Goal: Task Accomplishment & Management: Complete application form

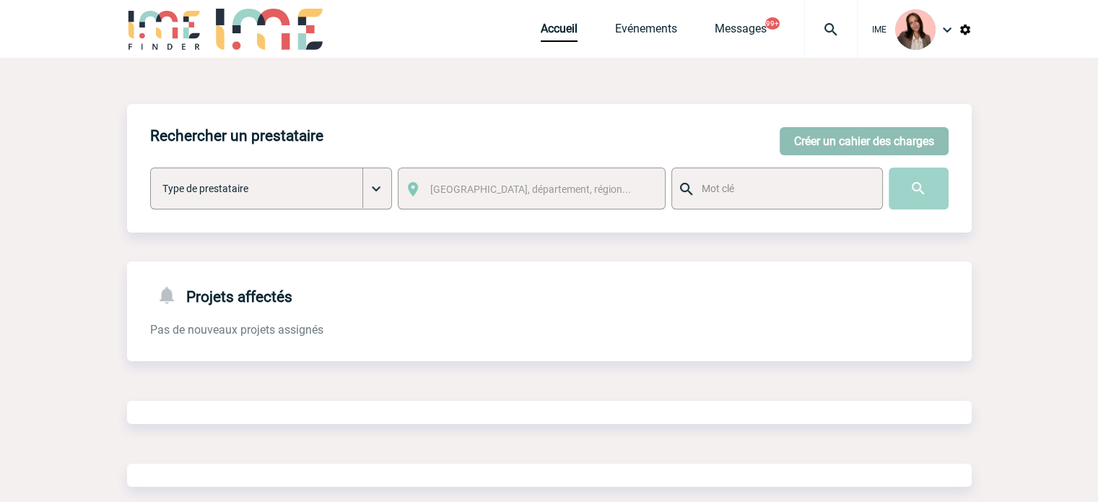
click at [848, 134] on button "Créer un cahier des charges" at bounding box center [864, 141] width 169 height 28
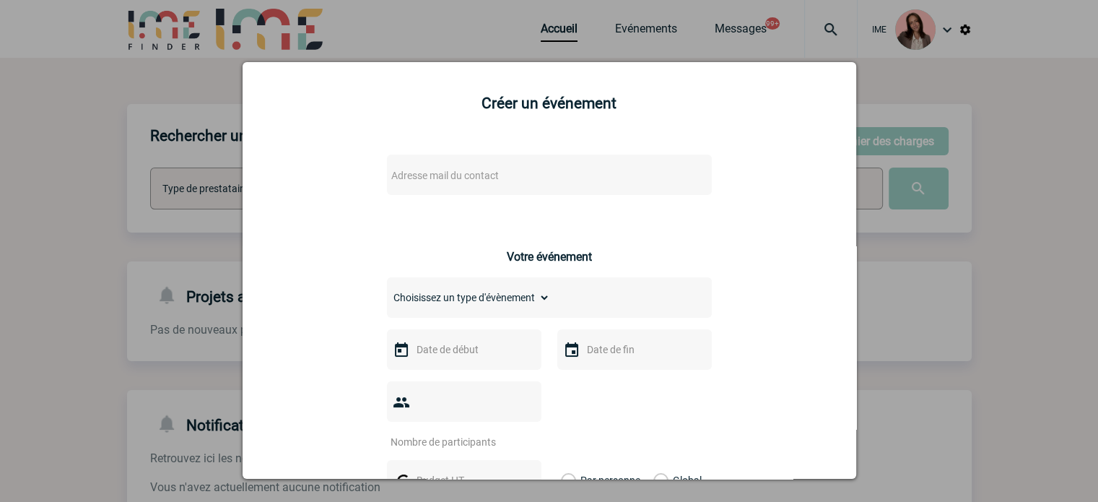
click at [444, 186] on span "Adresse mail du contact" at bounding box center [512, 175] width 253 height 20
click at [540, 201] on input "sabah.nauge@novartis.com" at bounding box center [506, 201] width 246 height 21
type input "sabah.nauge@novartis.com"
click at [156, 176] on div at bounding box center [549, 251] width 1098 height 502
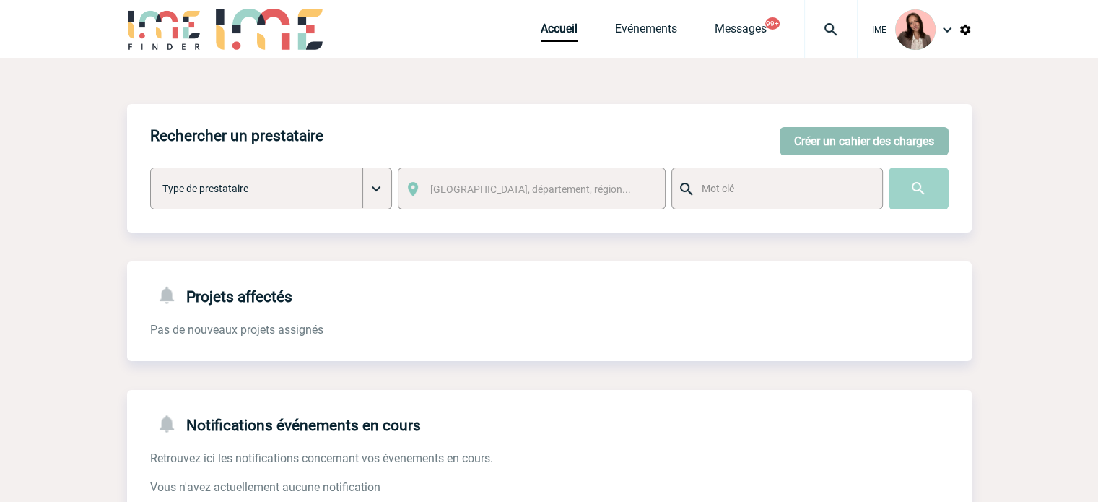
click at [845, 148] on button "Créer un cahier des charges" at bounding box center [864, 141] width 169 height 28
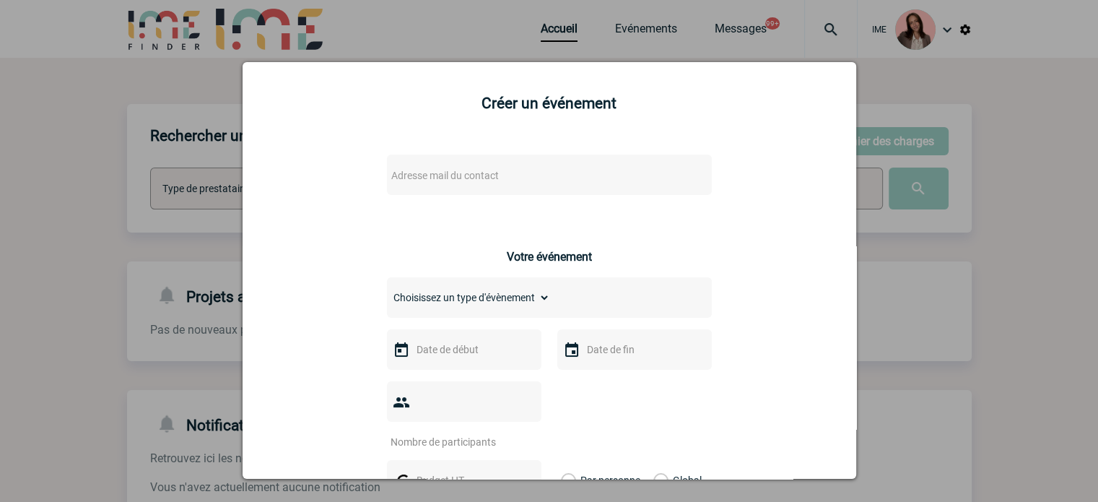
click at [468, 181] on span "Adresse mail du contact" at bounding box center [445, 176] width 108 height 12
click at [473, 236] on li "No results found" at bounding box center [506, 236] width 251 height 22
drag, startPoint x: 531, startPoint y: 197, endPoint x: 516, endPoint y: 199, distance: 14.5
click at [516, 199] on input "sabah.nauge@novartis.com" at bounding box center [506, 201] width 246 height 21
paste input "sabah.nauge@novartis.c"
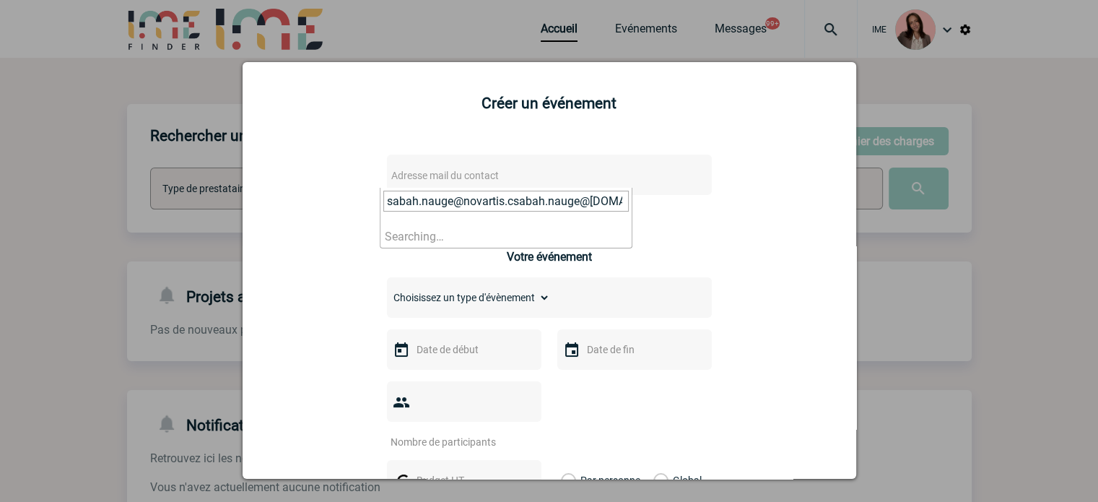
scroll to position [0, 34]
click at [486, 199] on input "sabah.nauge@novartis.csabah.nauge@novartis.com" at bounding box center [506, 201] width 246 height 21
paste input "search"
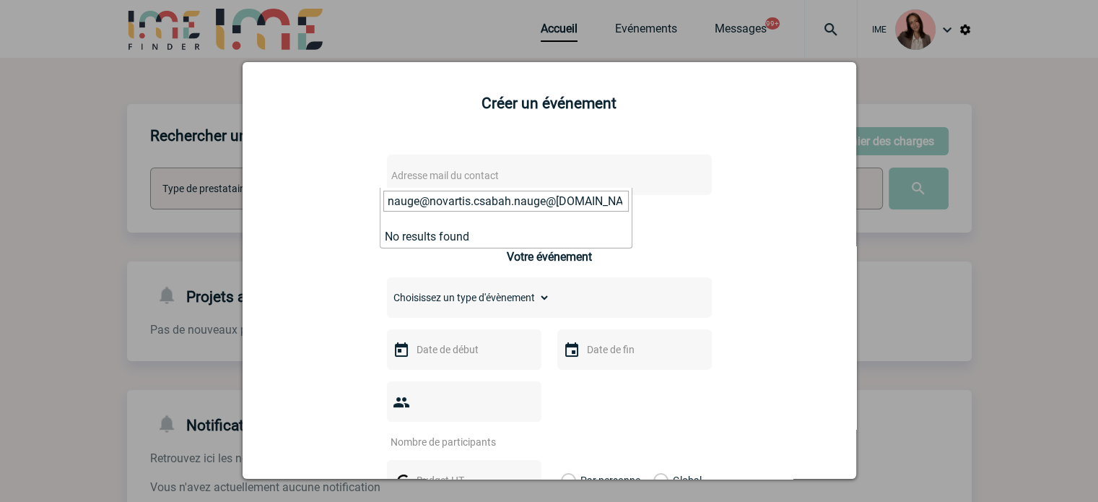
type input "sabah.nauge@novartis.com"
click at [427, 11] on div at bounding box center [549, 251] width 1098 height 502
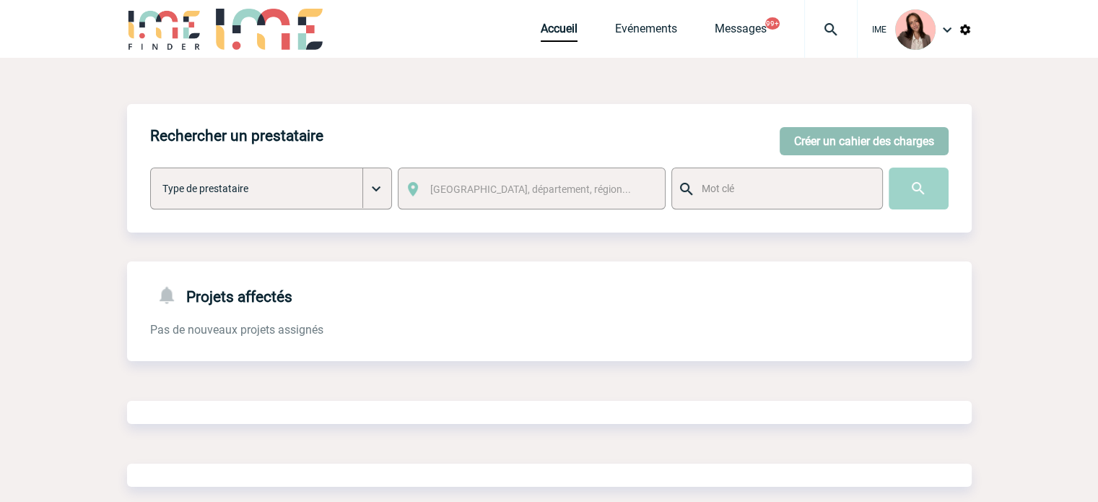
click at [837, 135] on button "Créer un cahier des charges" at bounding box center [864, 141] width 169 height 28
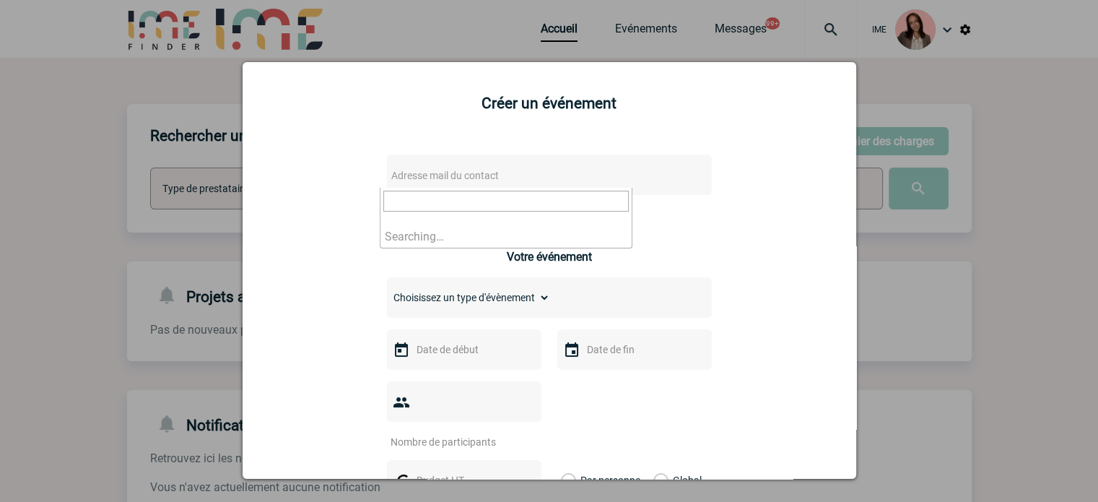
click at [430, 181] on span "Adresse mail du contact" at bounding box center [445, 176] width 108 height 12
type input "sabah.nauge@novartis.com"
click at [179, 181] on div at bounding box center [549, 251] width 1098 height 502
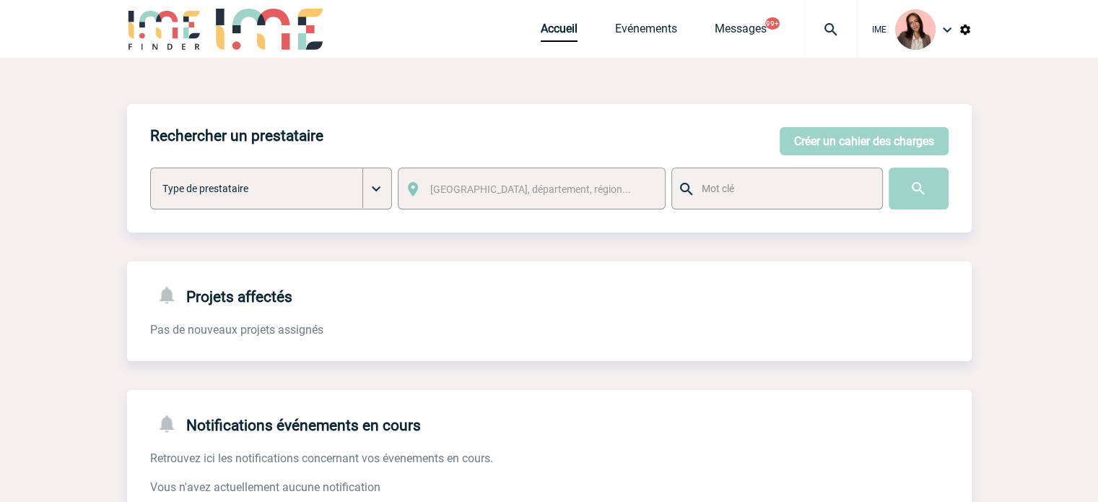
click at [555, 21] on div "Accueil Evénements Messages 99+ Projet, client Projet, client" at bounding box center [699, 29] width 317 height 58
click at [555, 23] on link "Accueil" at bounding box center [559, 32] width 37 height 20
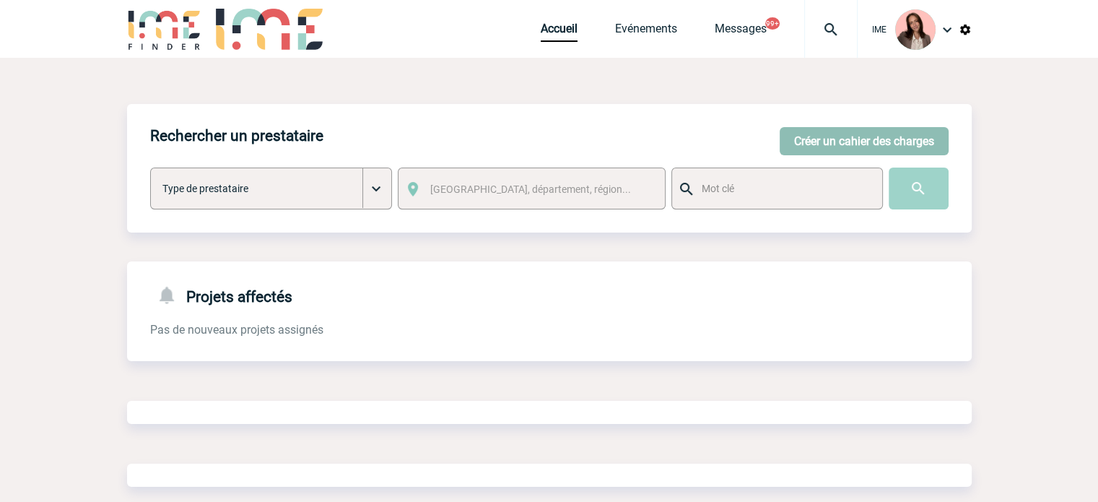
click at [855, 137] on button "Créer un cahier des charges" at bounding box center [864, 141] width 169 height 28
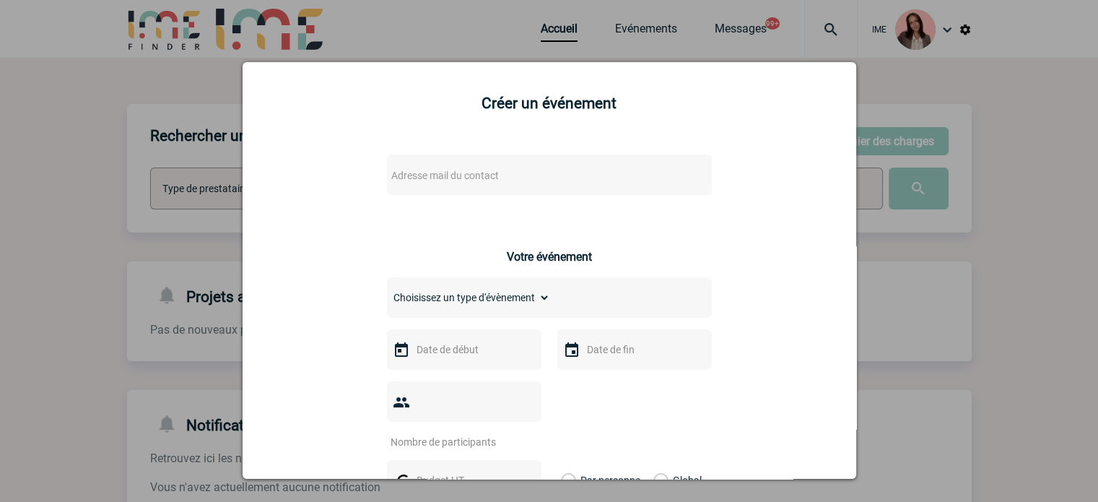
click at [399, 162] on div "Adresse mail du contact" at bounding box center [549, 175] width 325 height 40
click at [402, 168] on span "Adresse mail du contact" at bounding box center [512, 175] width 253 height 20
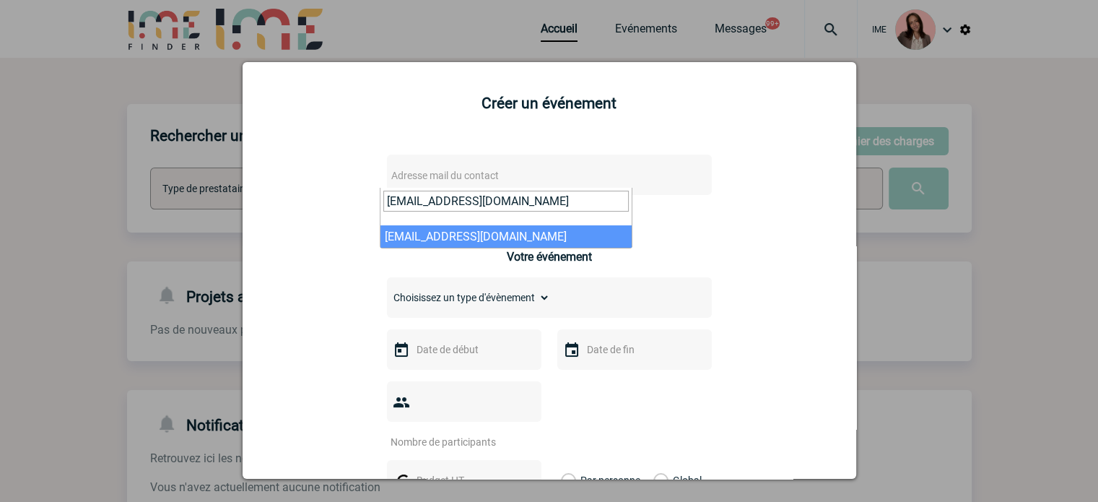
type input "sabah.nauge@novartis.com"
select select "132934"
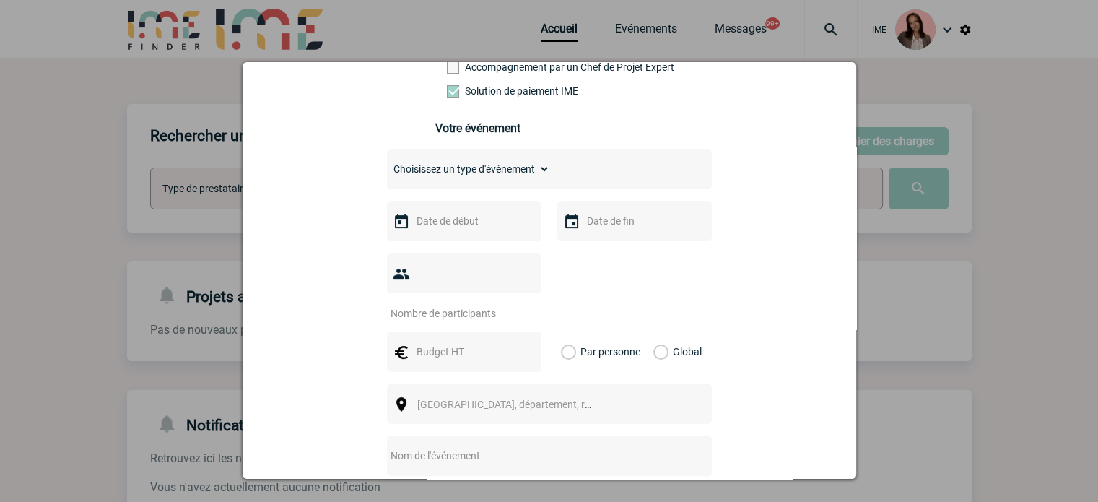
scroll to position [289, 0]
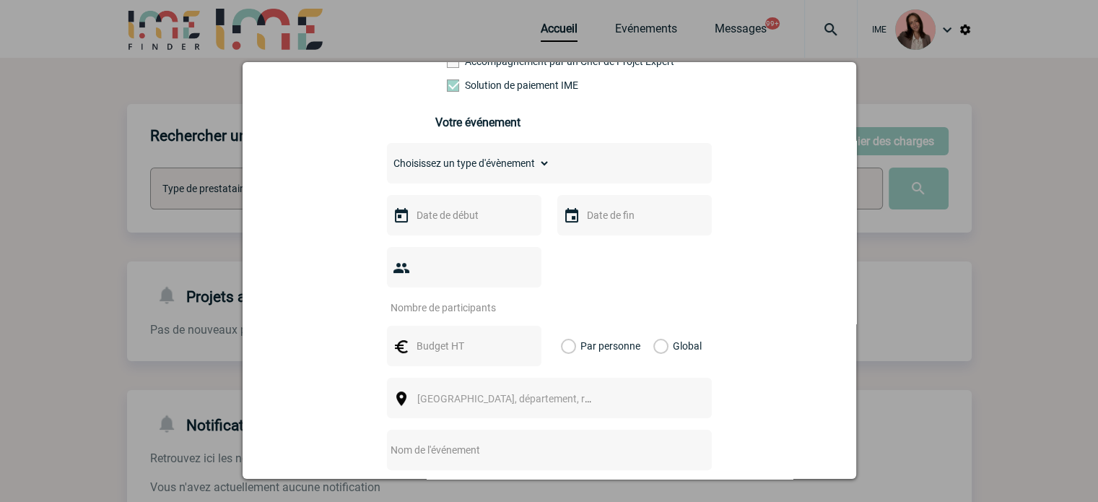
click at [454, 180] on div "Choisissez un type d'évènement Séminaire avec nuitée Séminaire sans nuitée Repa…" at bounding box center [549, 163] width 325 height 40
click at [451, 173] on select "Choisissez un type d'évènement Séminaire avec nuitée Séminaire sans nuitée Repa…" at bounding box center [468, 163] width 163 height 20
select select "3"
click at [387, 157] on select "Choisissez un type d'évènement Séminaire avec nuitée Séminaire sans nuitée Repa…" at bounding box center [468, 163] width 163 height 20
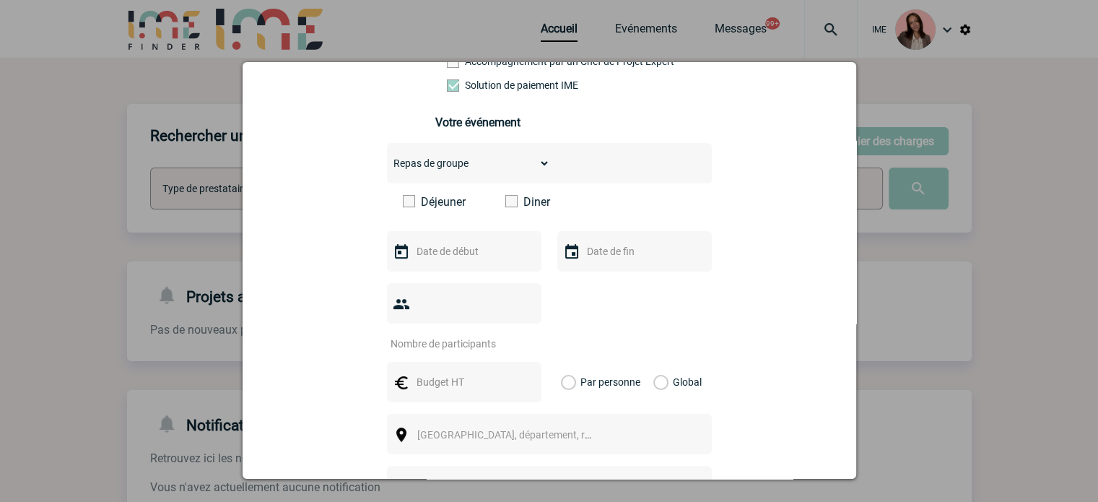
click at [507, 207] on span at bounding box center [511, 201] width 12 height 12
click at [0, 0] on input "Diner" at bounding box center [0, 0] width 0 height 0
click at [490, 251] on input "text" at bounding box center [463, 251] width 100 height 19
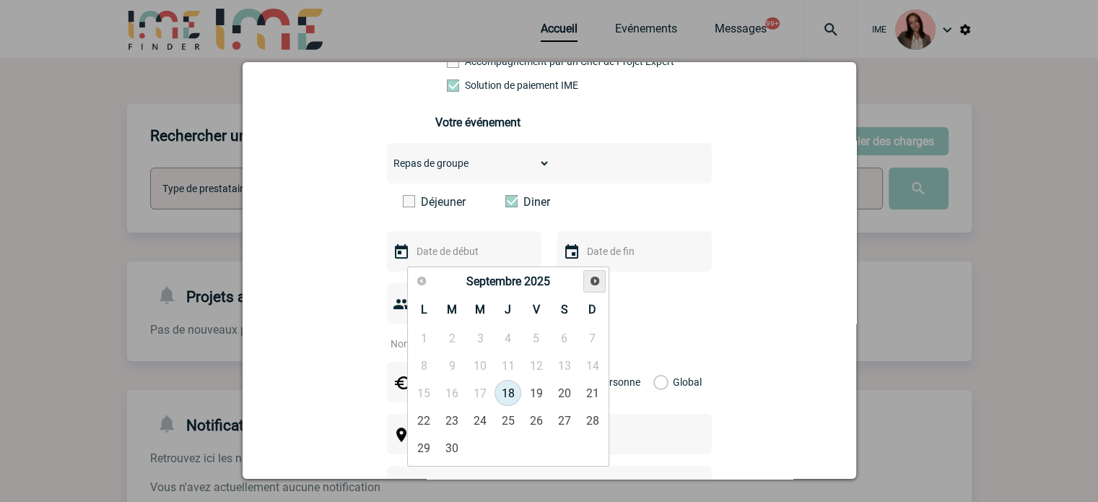
click at [591, 280] on span "Suivant" at bounding box center [595, 281] width 12 height 12
click at [511, 388] on link "18" at bounding box center [508, 393] width 27 height 26
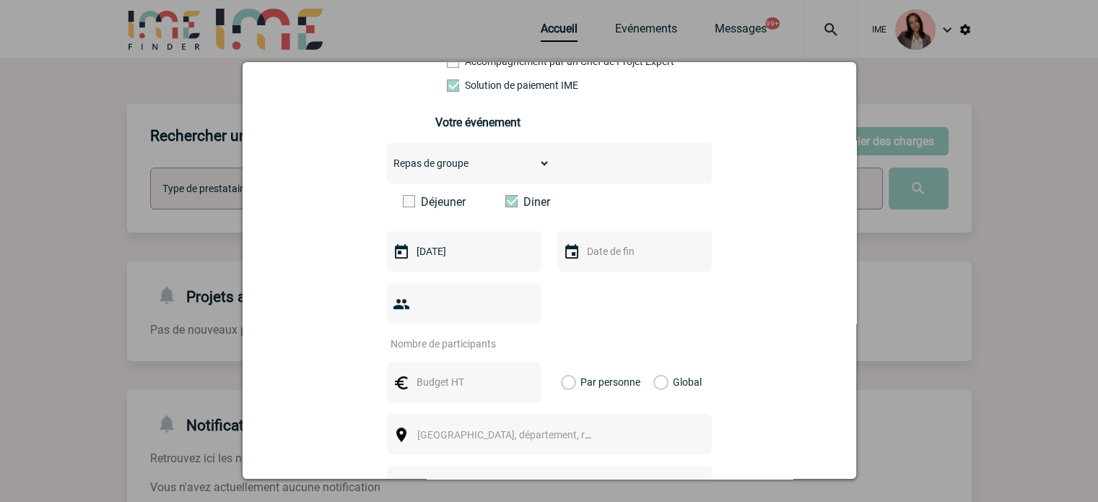
click at [498, 252] on input "18-12-2025" at bounding box center [463, 251] width 100 height 19
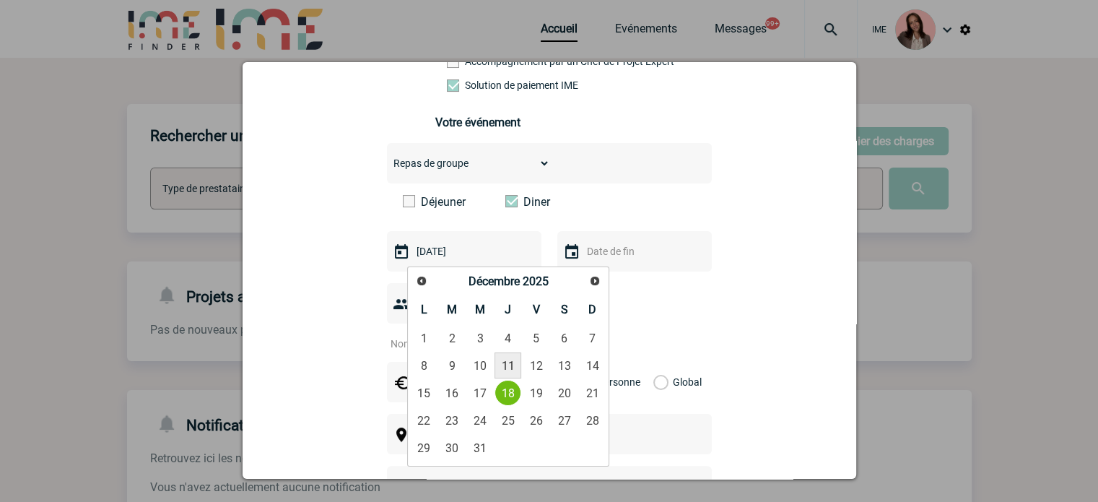
click at [517, 366] on link "11" at bounding box center [508, 365] width 27 height 26
type input "11-12-2025"
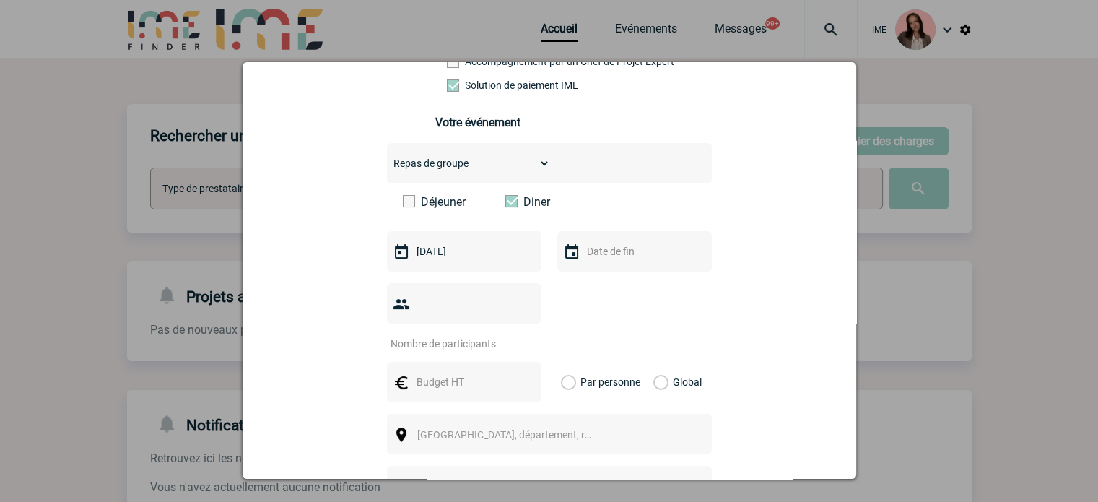
click at [596, 259] on input "text" at bounding box center [633, 251] width 100 height 19
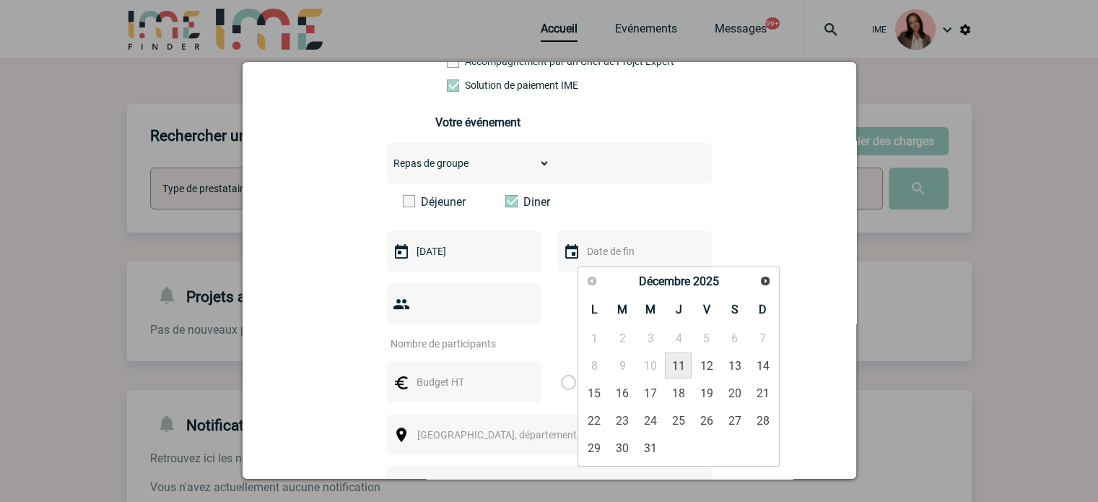
click at [679, 361] on link "11" at bounding box center [678, 365] width 27 height 26
type input "11-12-2025"
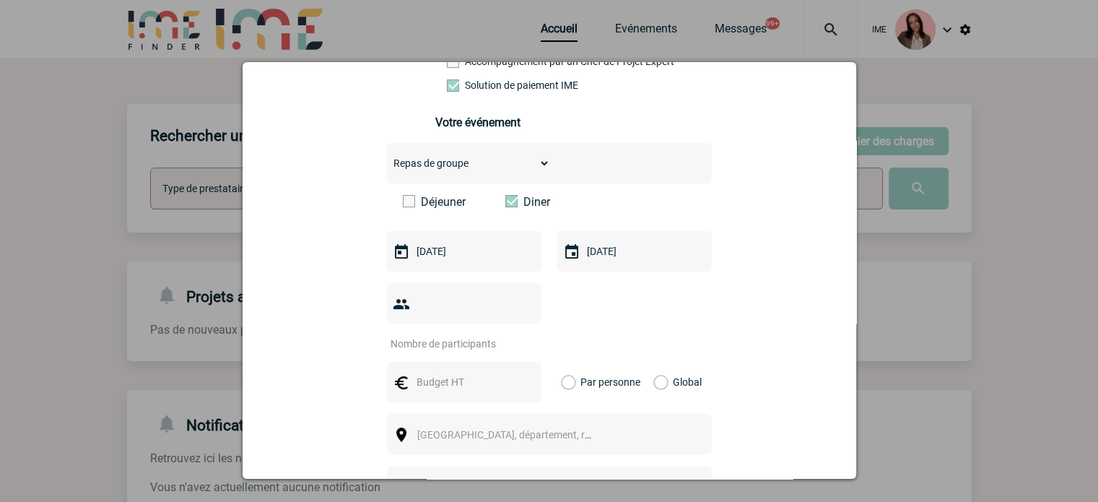
click at [442, 334] on input "number" at bounding box center [455, 343] width 136 height 19
click at [442, 334] on input "17" at bounding box center [455, 343] width 136 height 19
type input "17"
click at [442, 373] on input "text" at bounding box center [463, 382] width 100 height 19
type input "1020"
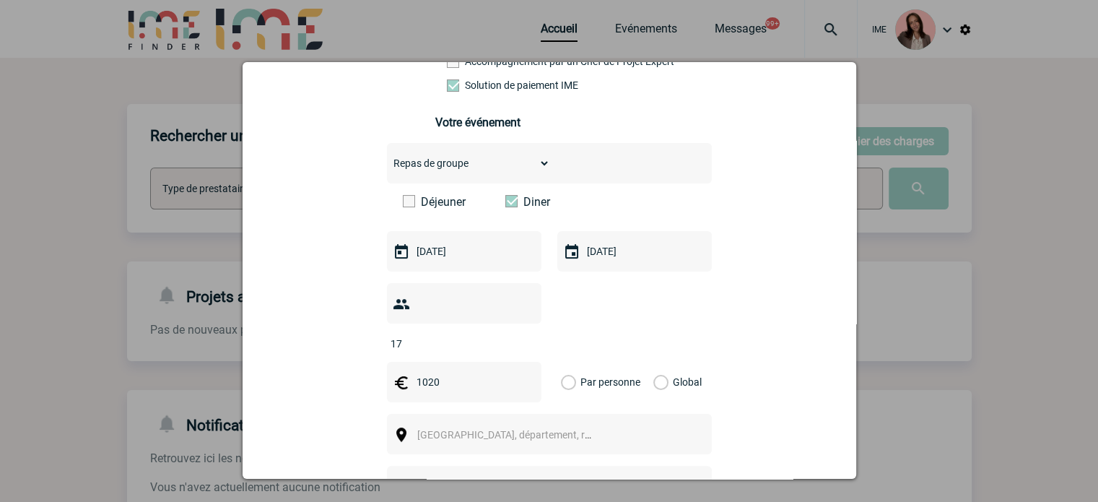
click at [654, 362] on label "Global" at bounding box center [658, 382] width 9 height 40
click at [0, 0] on input "Global" at bounding box center [0, 0] width 0 height 0
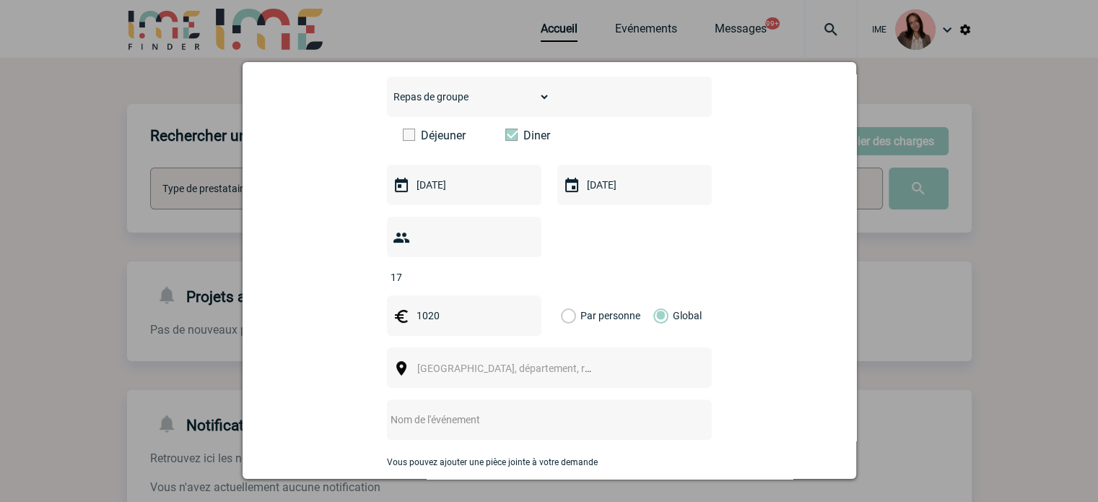
scroll to position [433, 0]
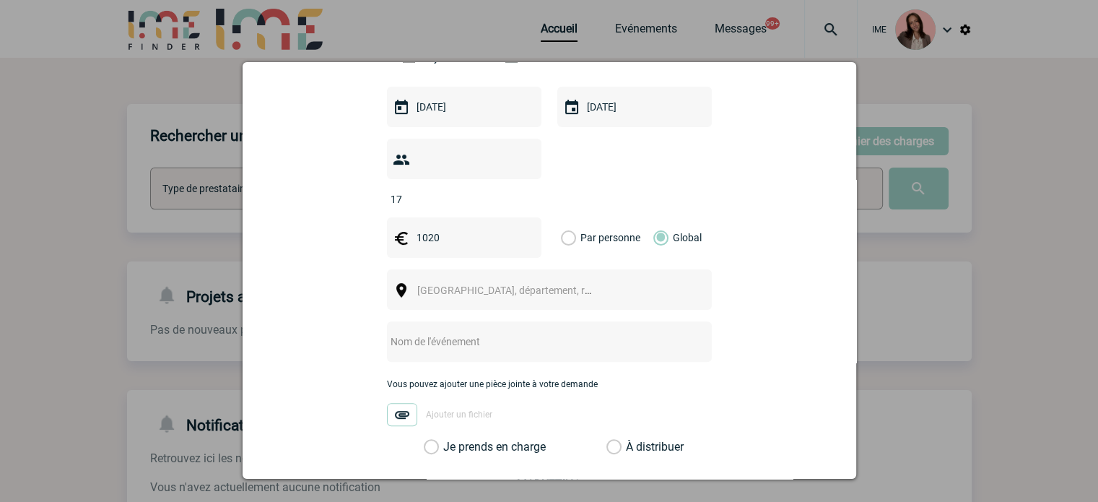
click at [442, 285] on span "[GEOGRAPHIC_DATA], département, région..." at bounding box center [517, 291] width 201 height 12
type input "a"
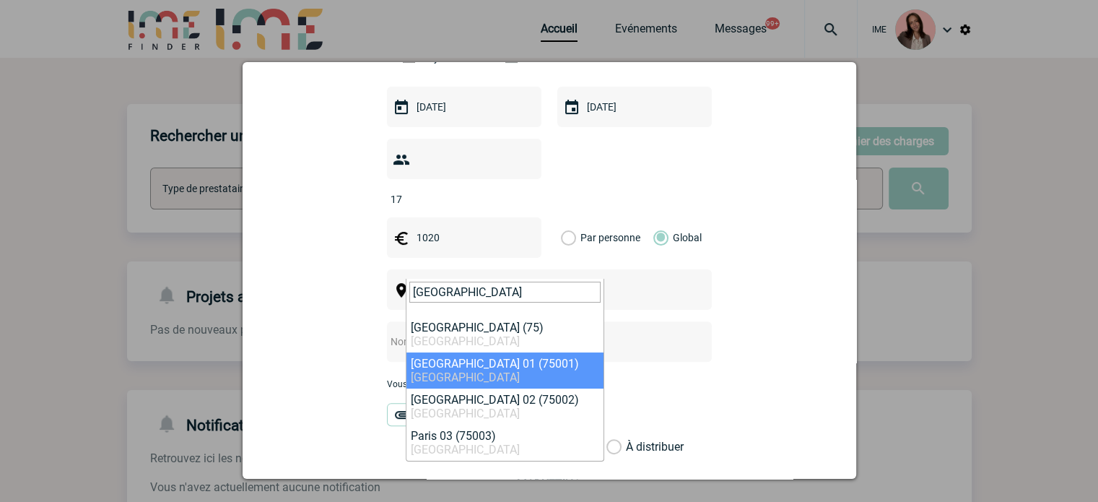
type input "paris"
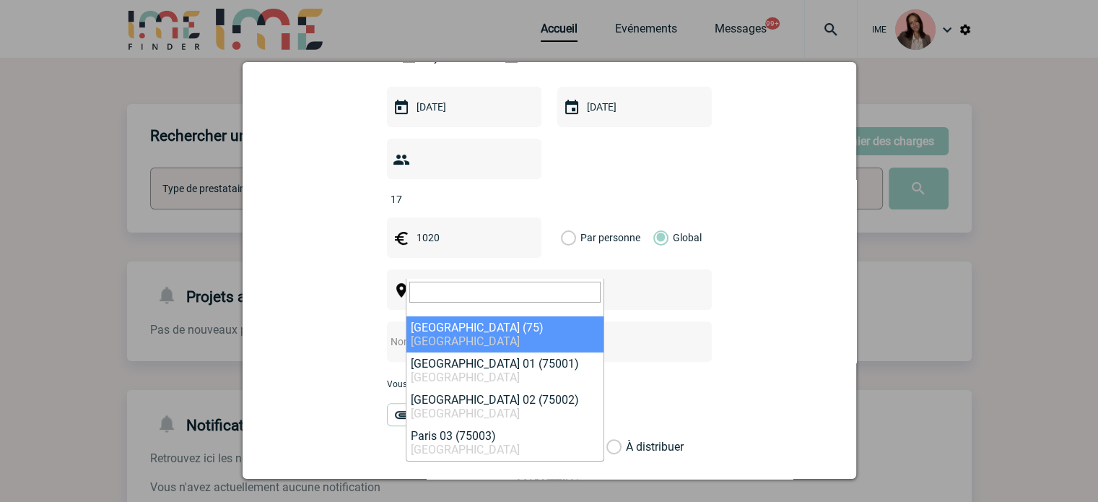
select select "3"
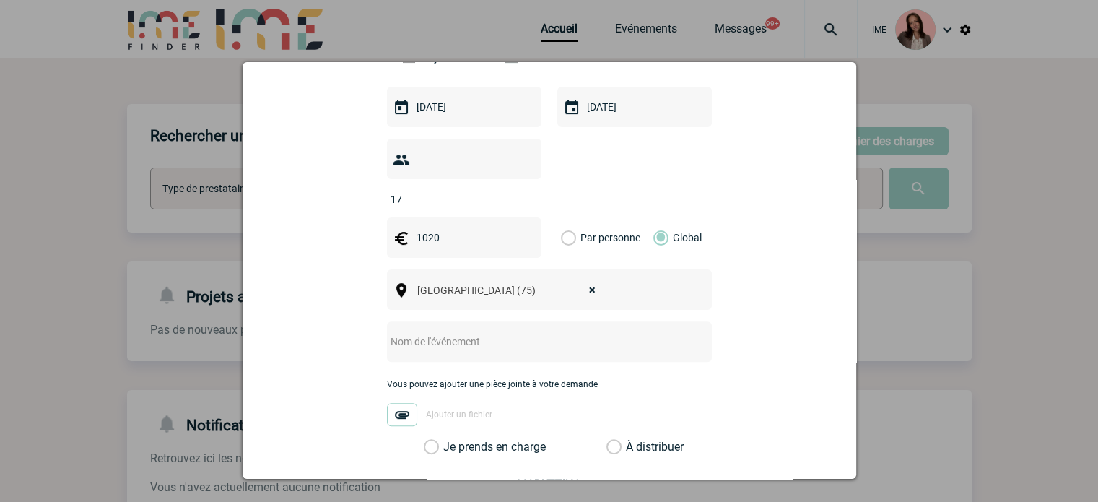
click at [395, 332] on input "text" at bounding box center [530, 341] width 287 height 19
type input "Dîner de noel"
click at [445, 440] on label "Je prends en charge" at bounding box center [436, 447] width 25 height 14
click at [0, 0] on input "Je prends en charge" at bounding box center [0, 0] width 0 height 0
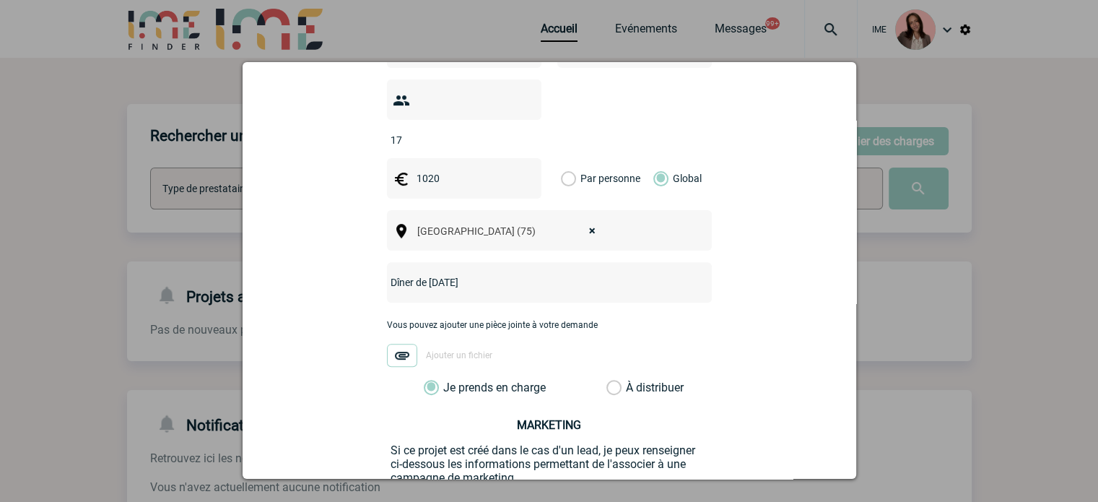
scroll to position [598, 0]
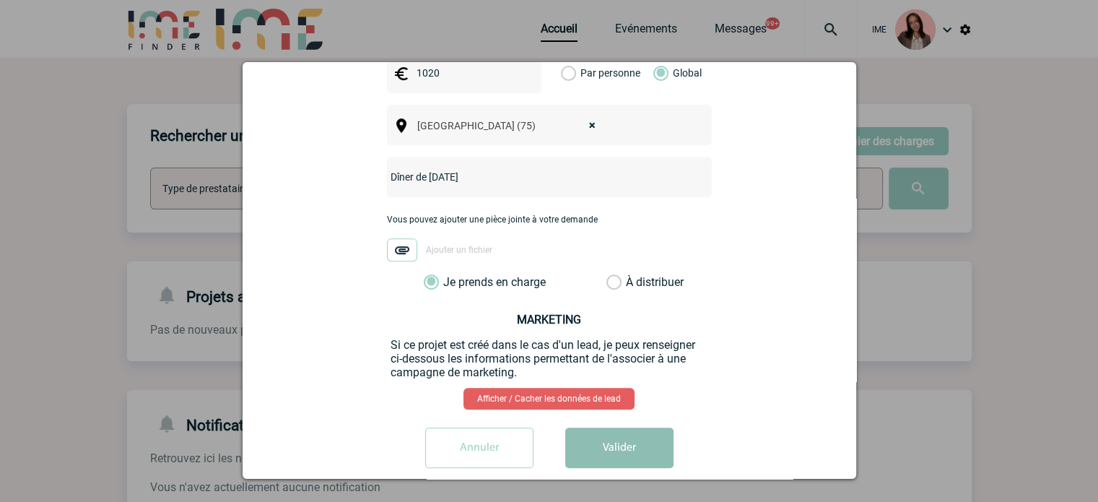
click at [627, 428] on button "Valider" at bounding box center [619, 448] width 108 height 40
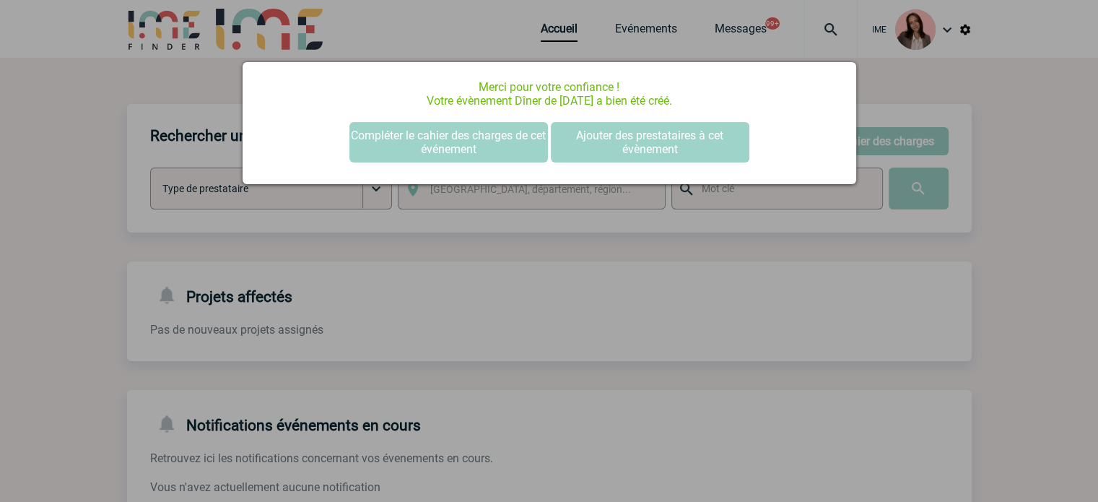
scroll to position [0, 0]
click at [452, 139] on button "Compléter le cahier des charges de cet événement" at bounding box center [449, 142] width 199 height 40
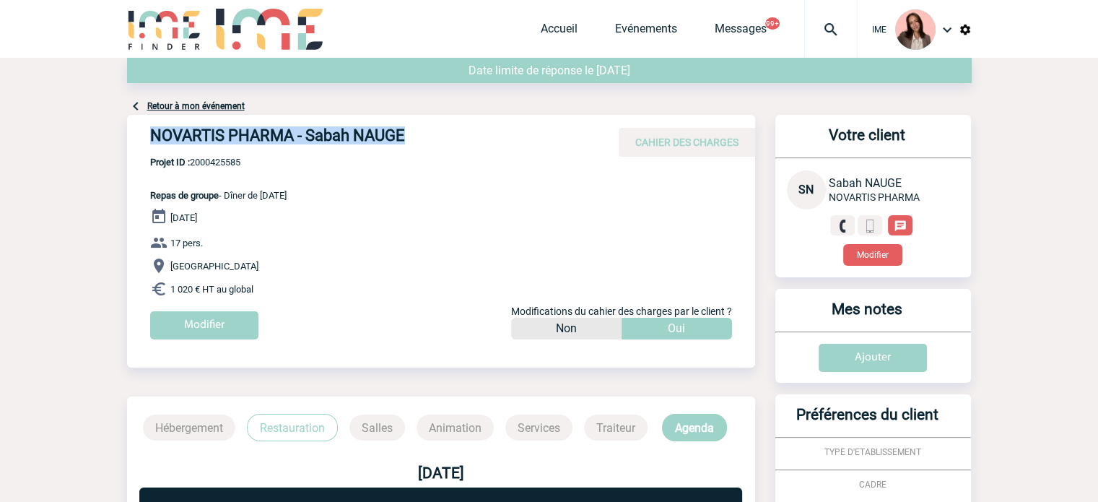
drag, startPoint x: 183, startPoint y: 140, endPoint x: 404, endPoint y: 138, distance: 221.0
click at [404, 138] on div "NOVARTIS PHARMA - Sabah NAUGE CAHIER DES CHARGES" at bounding box center [441, 136] width 628 height 42
click at [239, 163] on span "Projet ID : 2000425585" at bounding box center [218, 162] width 136 height 11
copy span "2000425585"
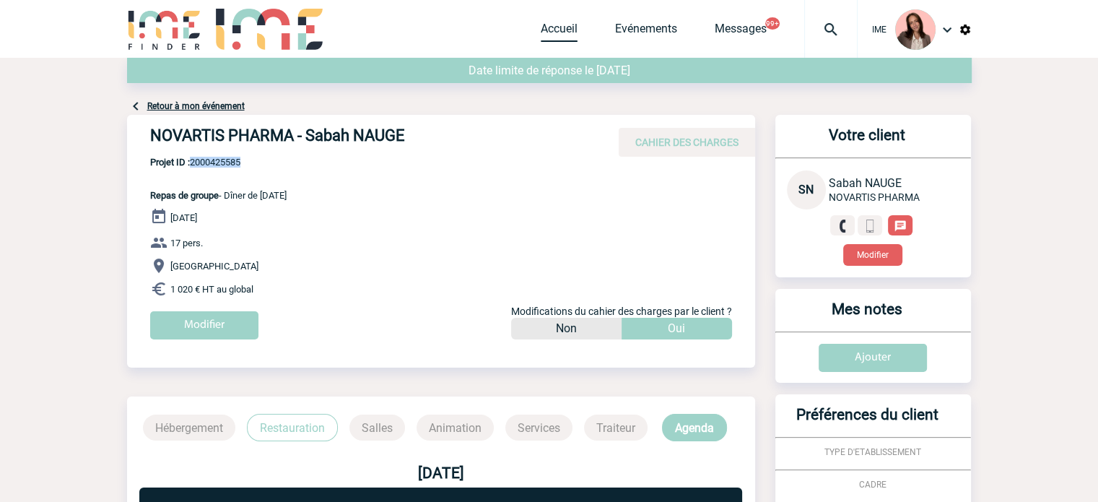
click at [552, 34] on link "Accueil" at bounding box center [559, 32] width 37 height 20
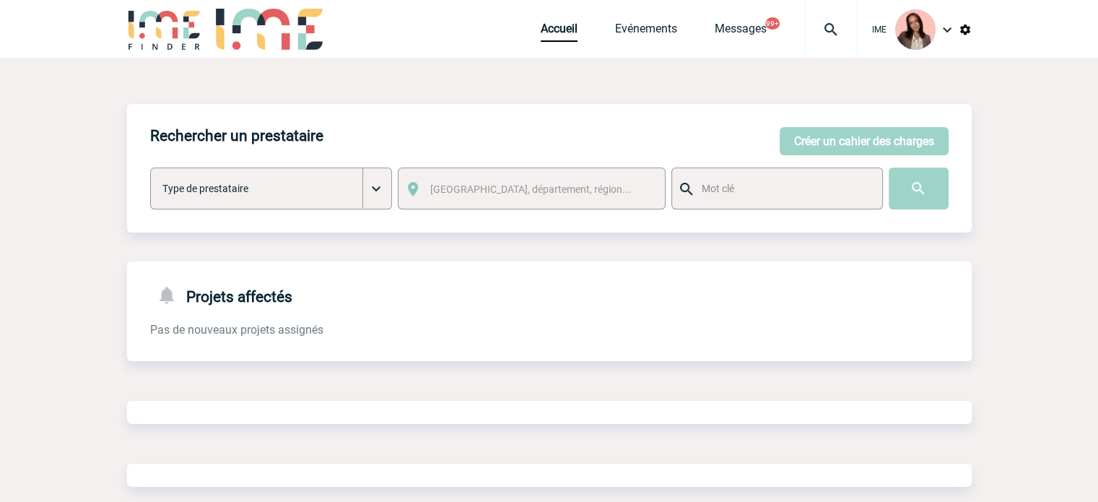
click at [841, 25] on img at bounding box center [831, 29] width 52 height 17
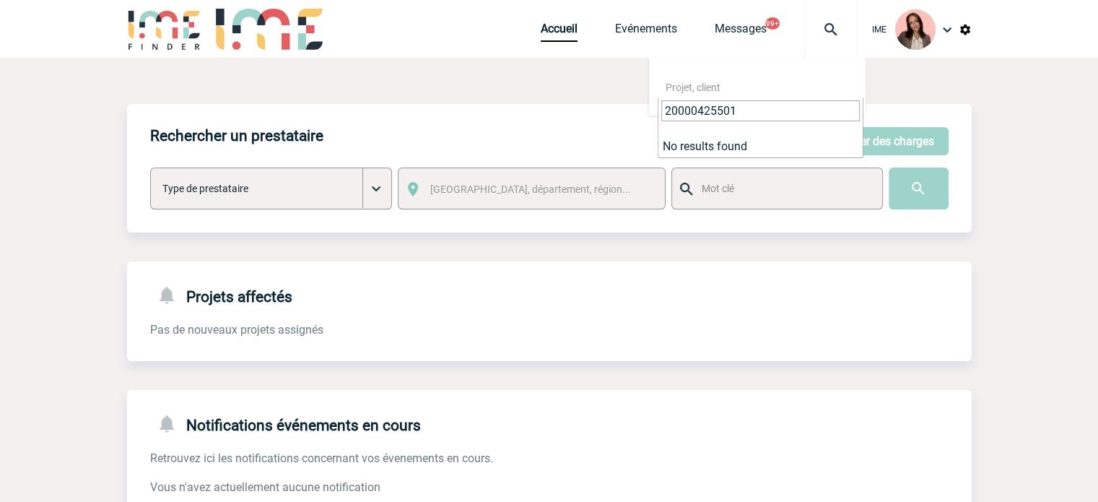
click at [693, 110] on input "20000425501" at bounding box center [760, 110] width 199 height 21
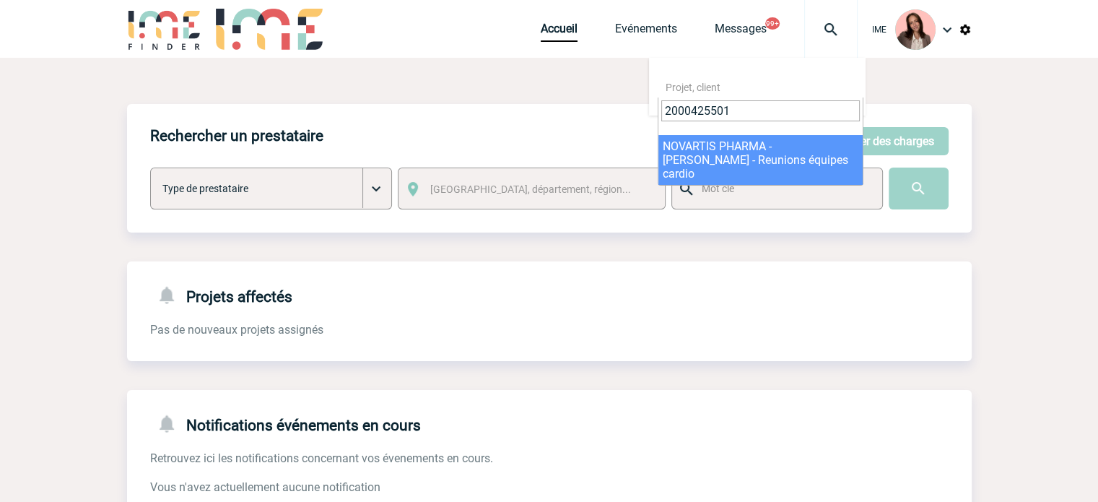
type input "2000425501"
